Goal: Complete application form

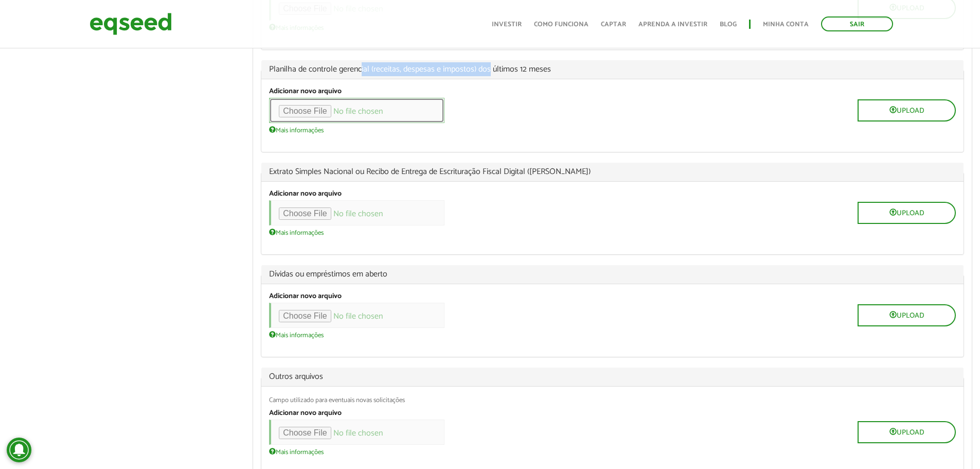
scroll to position [1183, 0]
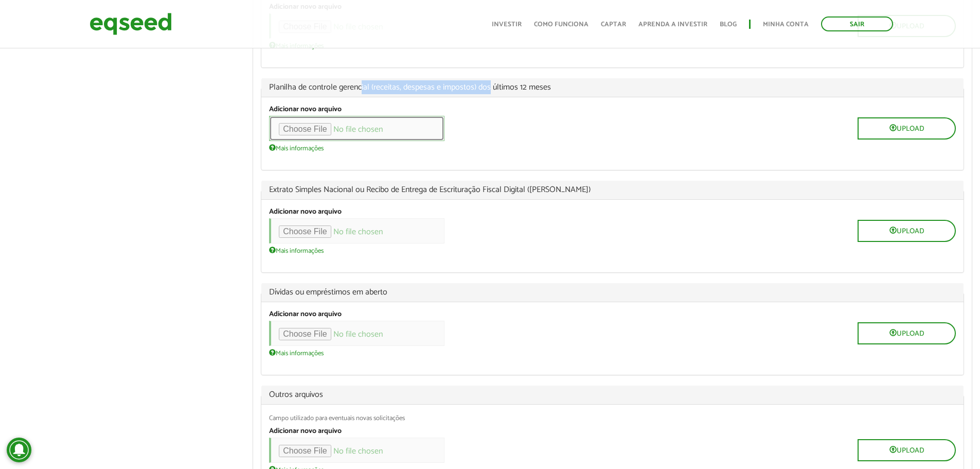
click at [319, 141] on input "file" at bounding box center [356, 128] width 175 height 25
type input "**********"
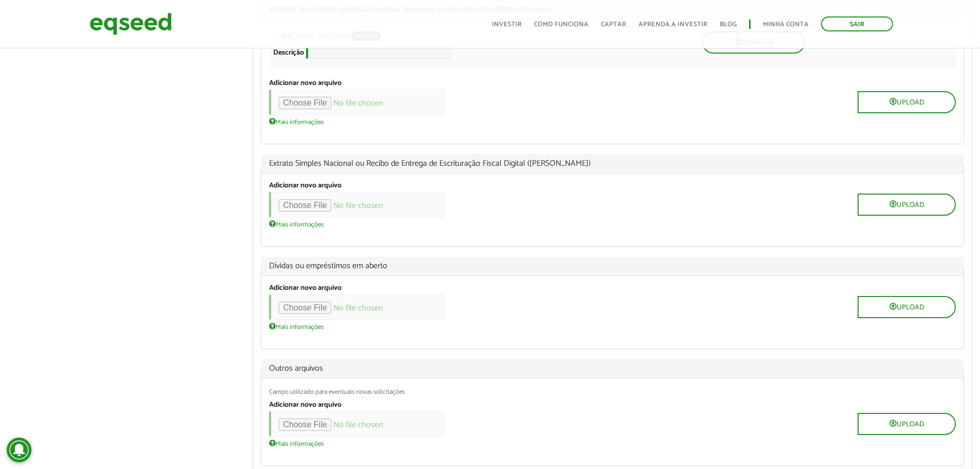
scroll to position [1286, 0]
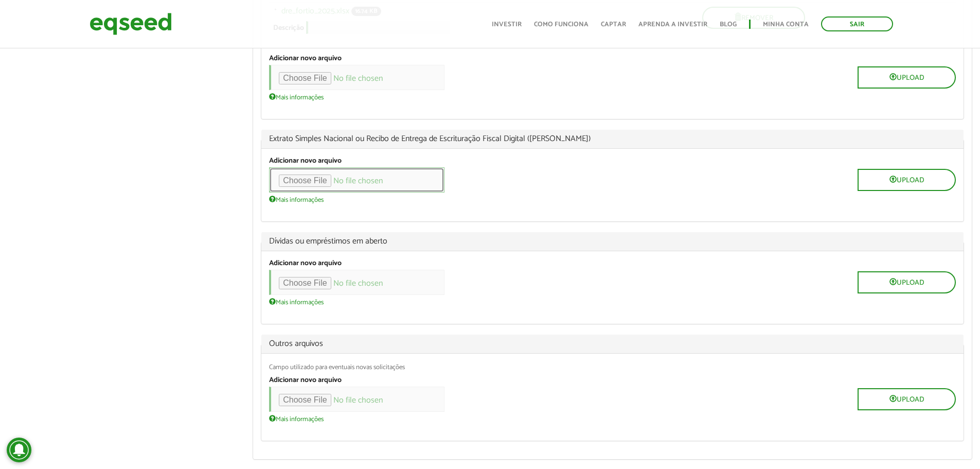
click at [307, 192] on input "file" at bounding box center [356, 179] width 175 height 25
type input "**********"
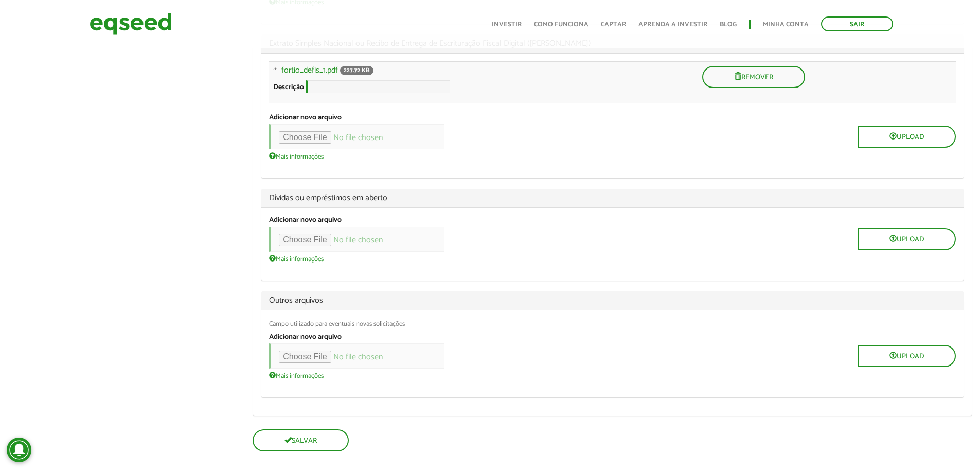
scroll to position [1389, 0]
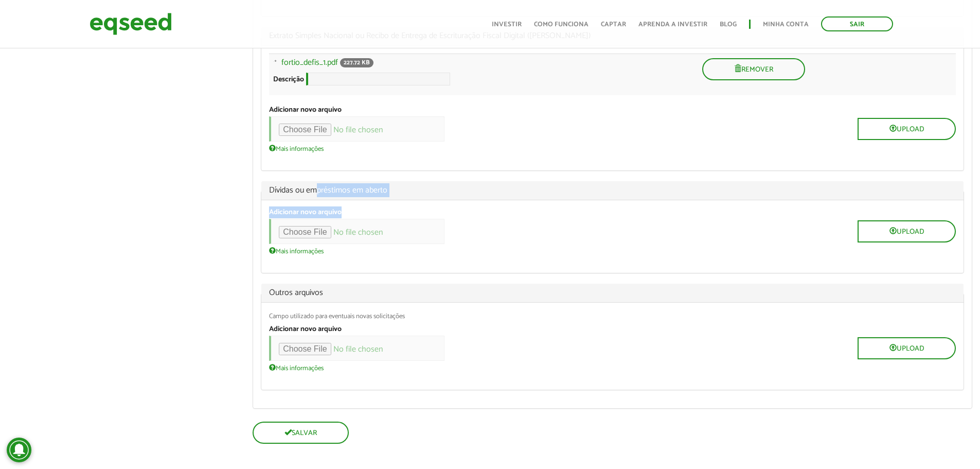
drag, startPoint x: 317, startPoint y: 227, endPoint x: 396, endPoint y: 240, distance: 79.8
click at [395, 240] on fieldset "Dívidas ou empréstimos em aberto Adicionar novo arquivo Upload Mais informações…" at bounding box center [612, 227] width 703 height 92
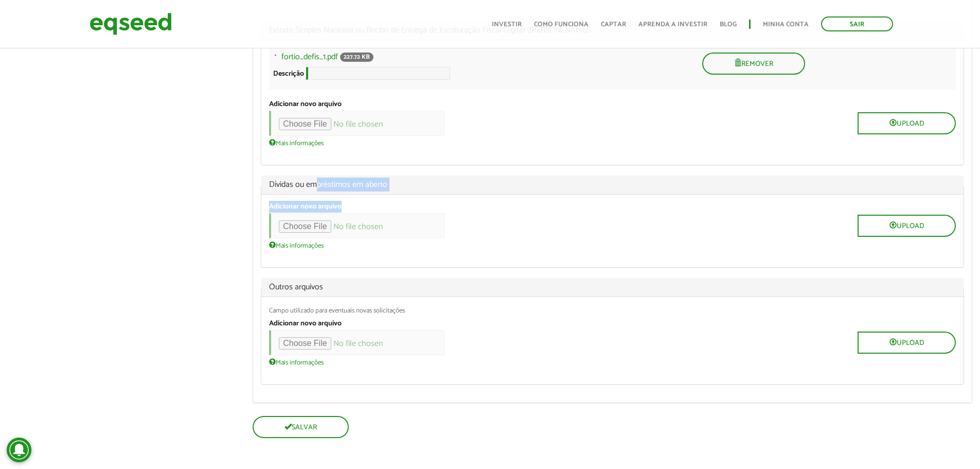
scroll to position [1432, 0]
click at [313, 227] on input "file" at bounding box center [356, 225] width 175 height 25
type input "**********"
drag, startPoint x: 295, startPoint y: 315, endPoint x: 431, endPoint y: 314, distance: 135.8
click at [382, 311] on div "Campo utilizado para eventuais novas solicitações" at bounding box center [612, 310] width 687 height 7
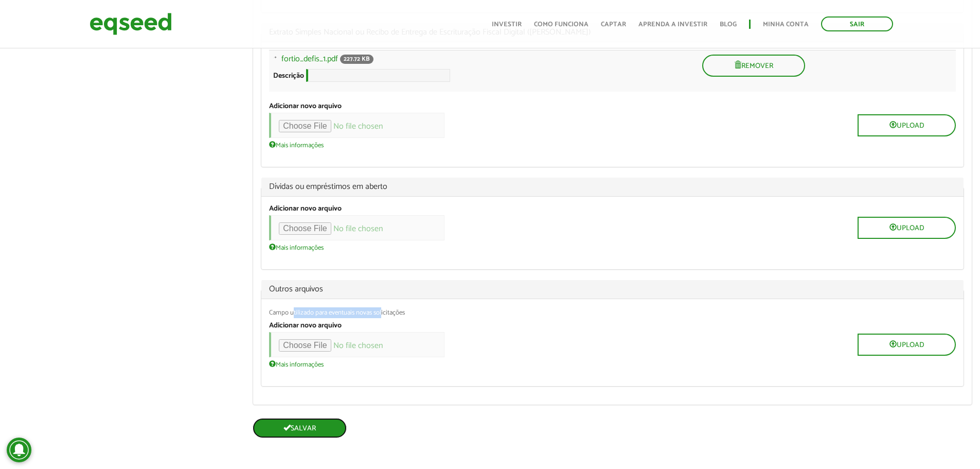
scroll to position [1430, 0]
click at [308, 427] on button "Salvar" at bounding box center [300, 428] width 94 height 20
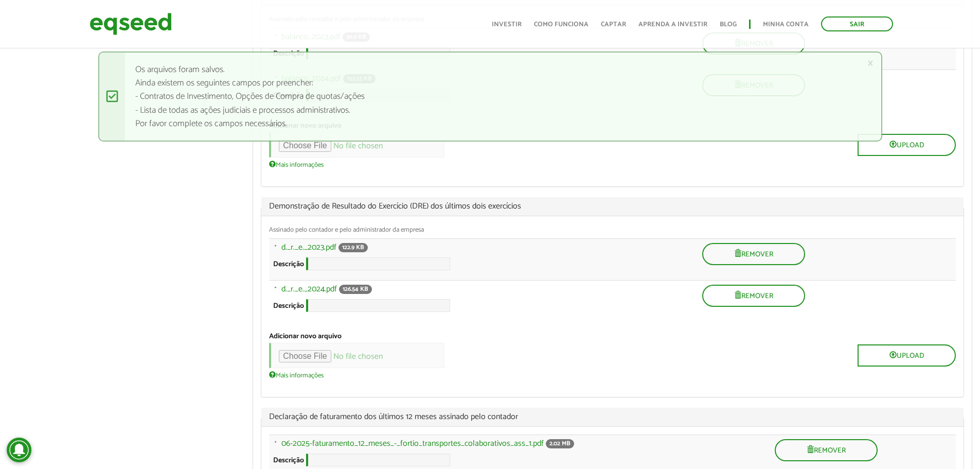
scroll to position [459, 0]
